Goal: Transaction & Acquisition: Purchase product/service

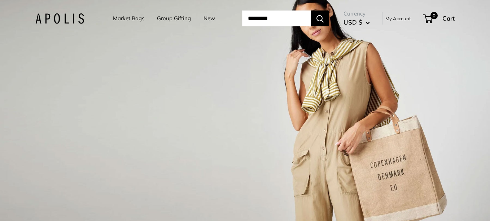
click at [123, 15] on link "Market Bags" at bounding box center [128, 18] width 31 height 10
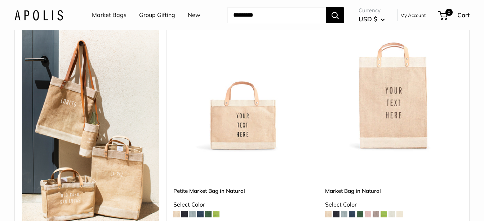
scroll to position [379, 0]
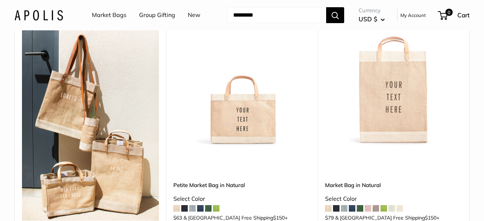
click at [267, 154] on div "Petite Market Bag in Natural Select Color $63 & USA Free Shipping $150 + Shop &…" at bounding box center [241, 207] width 137 height 106
click at [109, 170] on img at bounding box center [90, 114] width 137 height 211
